Goal: Task Accomplishment & Management: Manage account settings

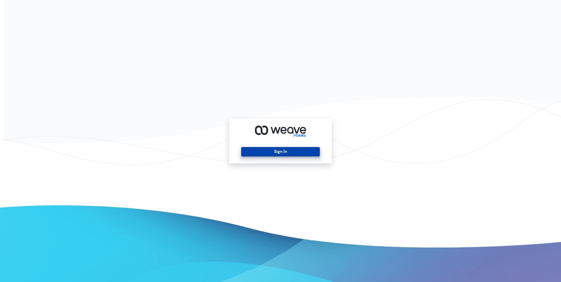
click at [286, 148] on button "Sign In" at bounding box center [280, 151] width 78 height 9
